Goal: Information Seeking & Learning: Learn about a topic

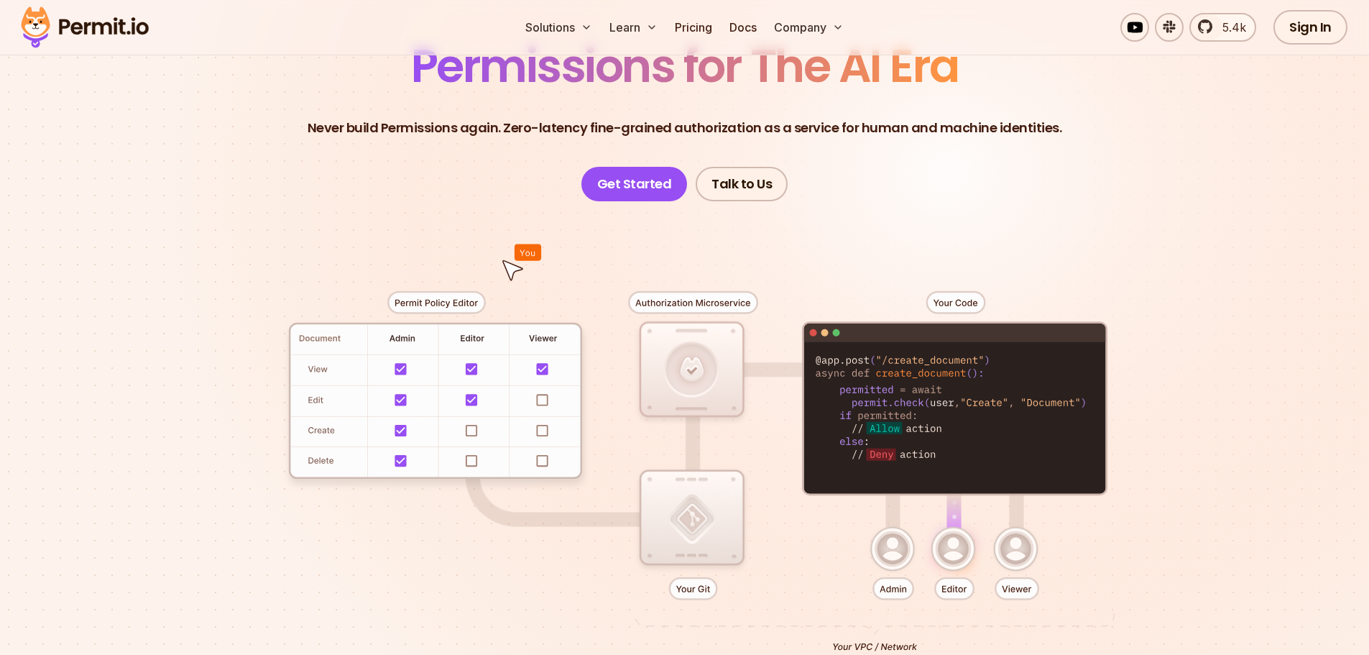
click at [409, 382] on div at bounding box center [685, 465] width 1006 height 529
click at [456, 374] on div at bounding box center [685, 465] width 1006 height 529
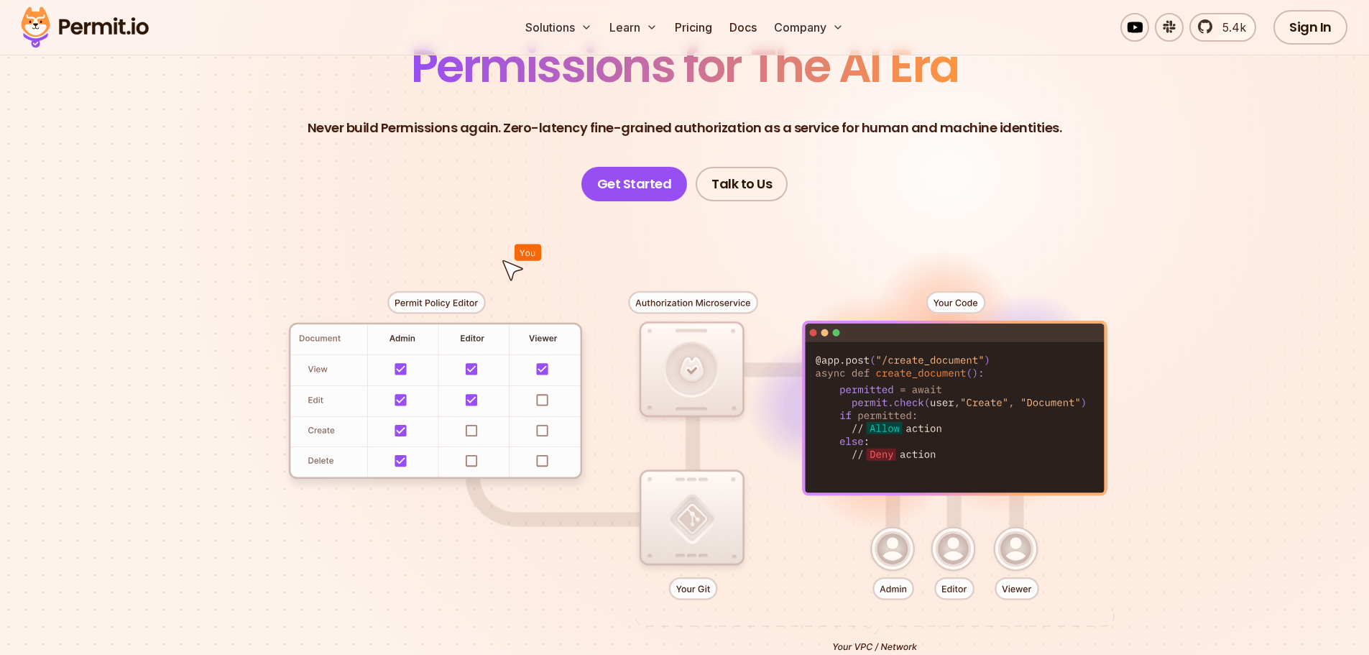
click at [545, 364] on div at bounding box center [685, 465] width 1006 height 529
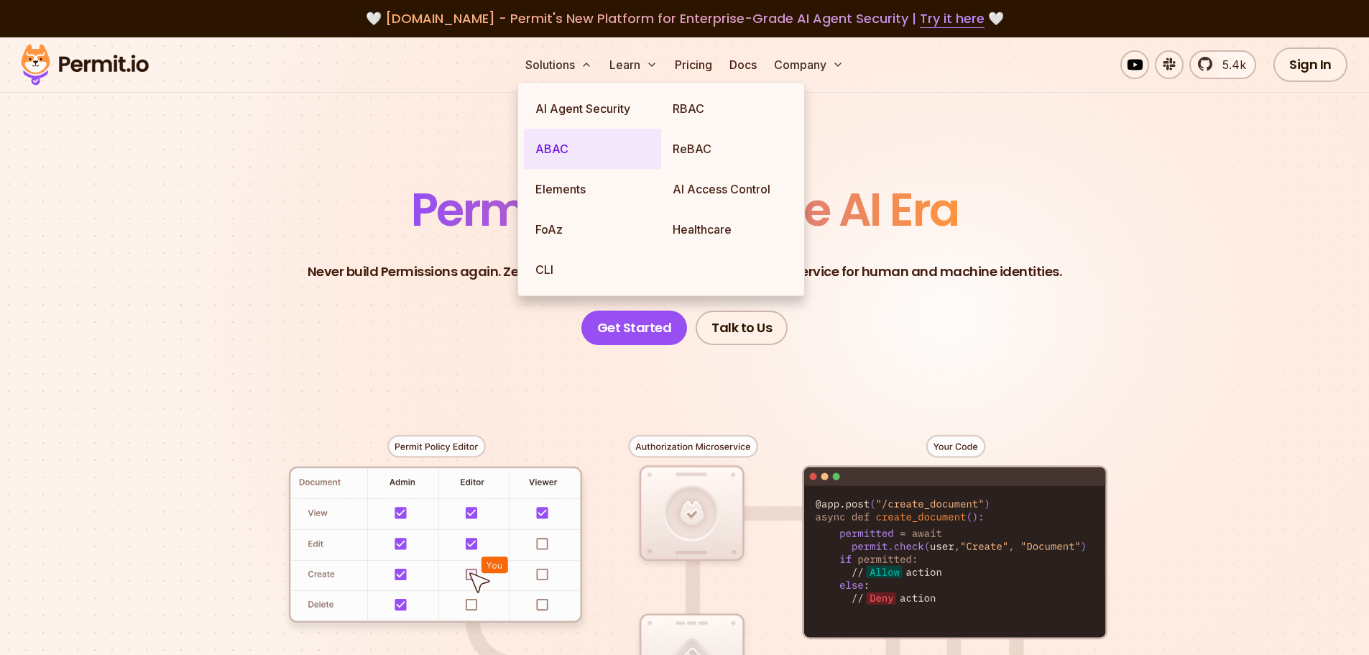
click at [557, 152] on link "ABAC" at bounding box center [592, 149] width 137 height 40
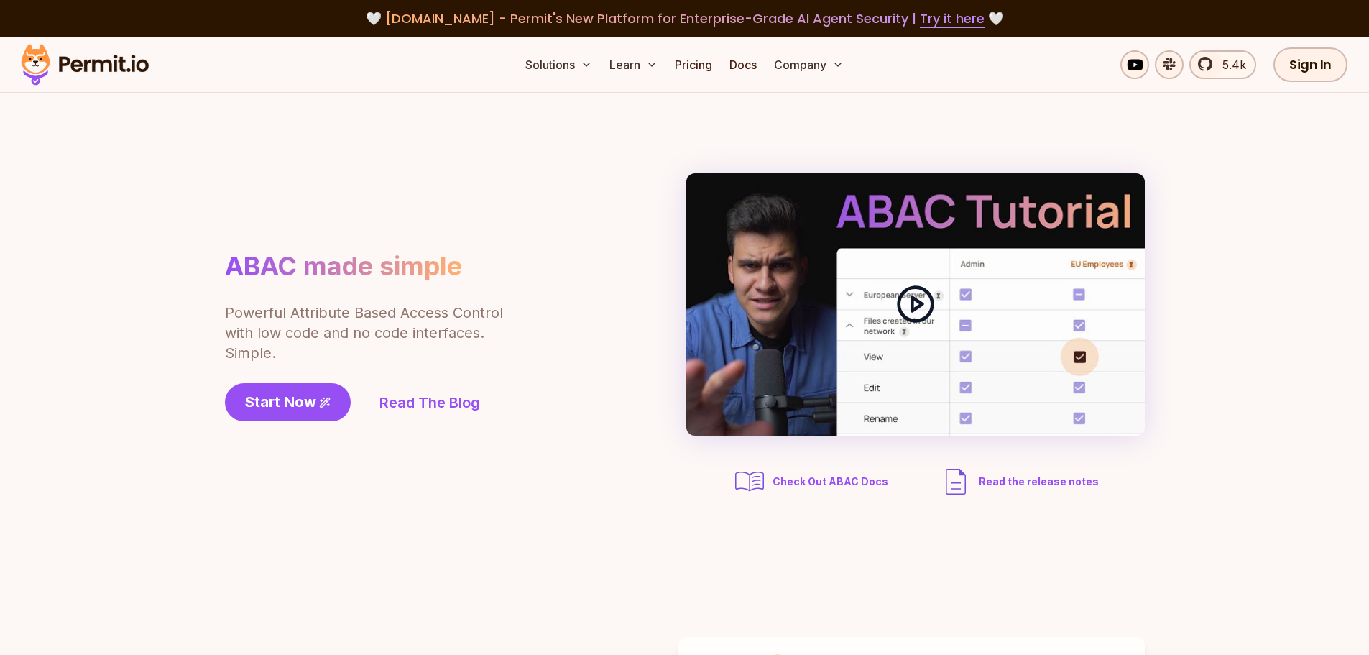
click at [862, 288] on div at bounding box center [916, 304] width 459 height 262
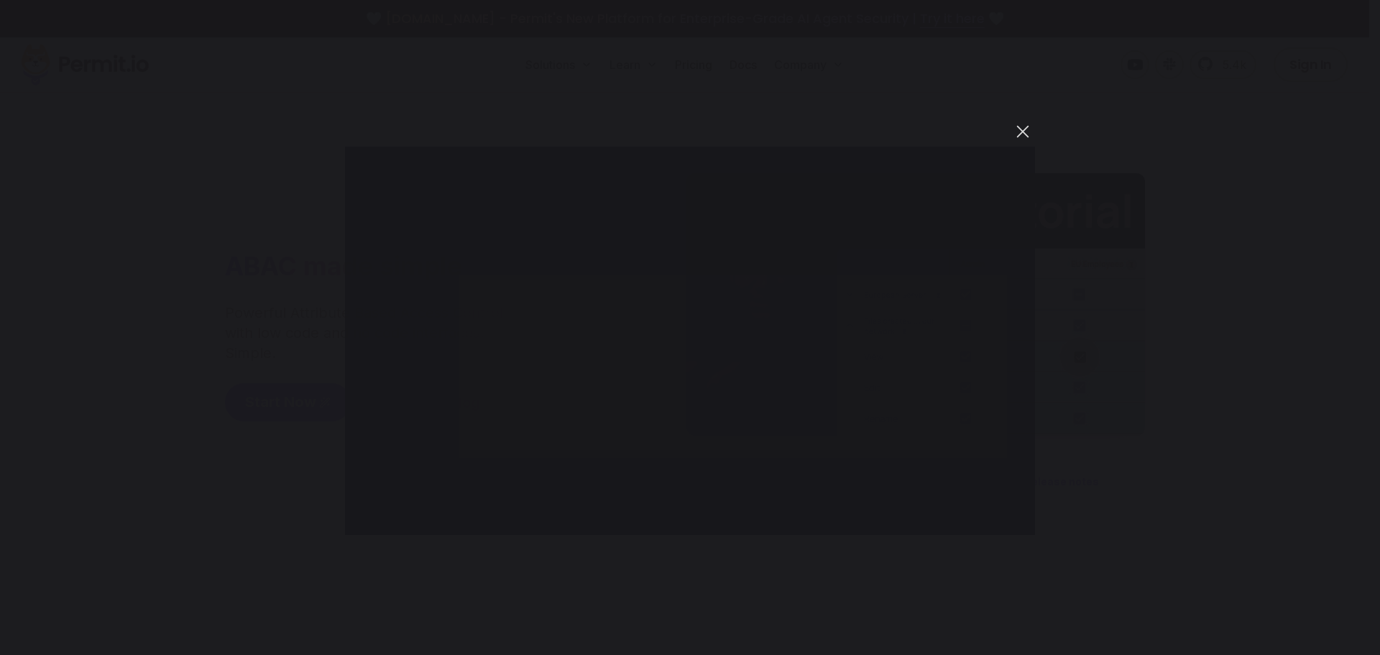
click at [1027, 134] on button "You can close this modal content with the ESC key" at bounding box center [1023, 131] width 24 height 24
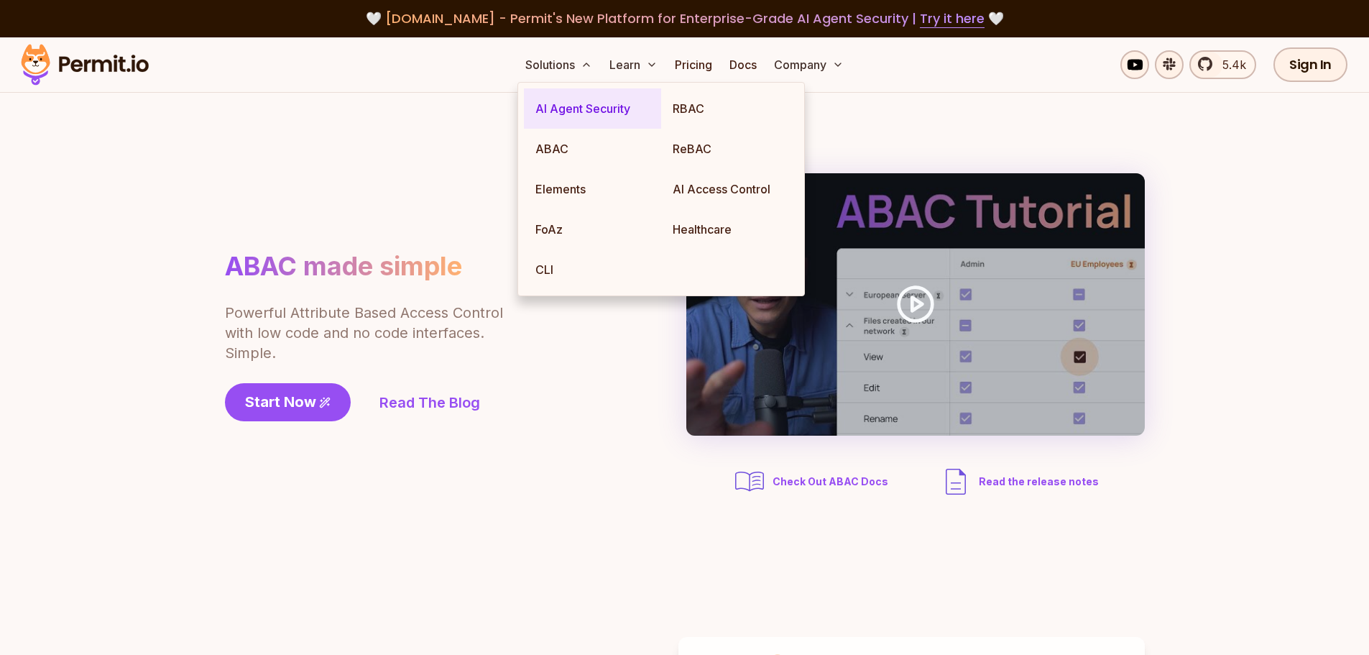
click at [623, 120] on link "AI Agent Security" at bounding box center [592, 108] width 137 height 40
